Goal: Navigation & Orientation: Find specific page/section

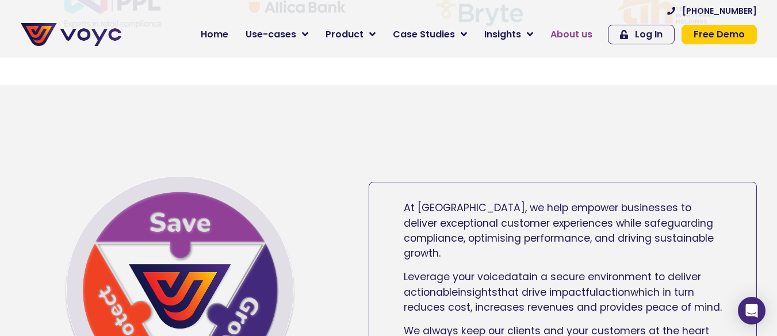
click at [592, 37] on span "About us" at bounding box center [571, 35] width 42 height 14
